Goal: Find specific page/section: Find specific page/section

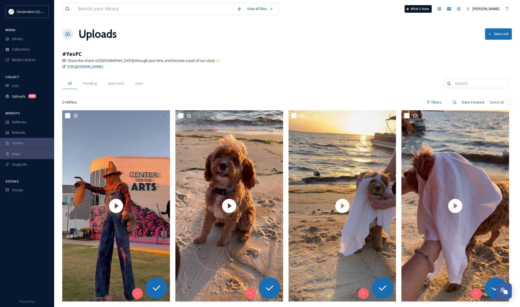
drag, startPoint x: 327, startPoint y: 63, endPoint x: 334, endPoint y: 58, distance: 9.0
click at [327, 63] on div "Share the charm of [GEOGRAPHIC_DATA] through your lens and become a part of our…" at bounding box center [287, 60] width 450 height 5
click at [14, 34] on div "Library" at bounding box center [27, 39] width 54 height 11
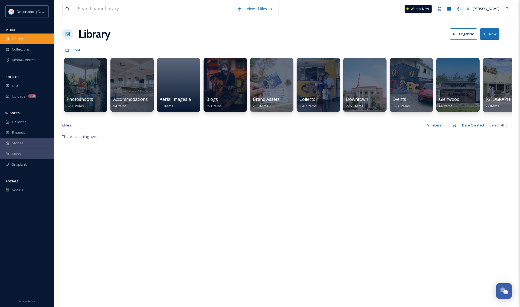
click at [19, 35] on div "Library" at bounding box center [27, 39] width 54 height 11
click at [32, 38] on div "Library" at bounding box center [27, 39] width 54 height 11
click at [120, 139] on div "There is nothing here." at bounding box center [287, 286] width 450 height 307
click at [182, 53] on div "Root" at bounding box center [287, 50] width 450 height 10
